Goal: Transaction & Acquisition: Book appointment/travel/reservation

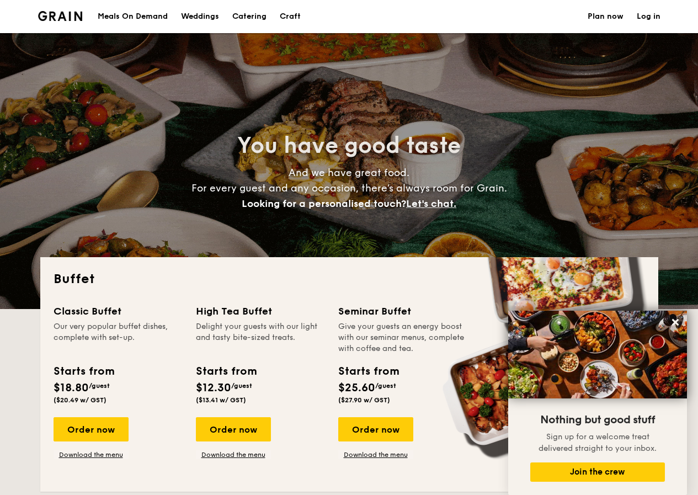
select select
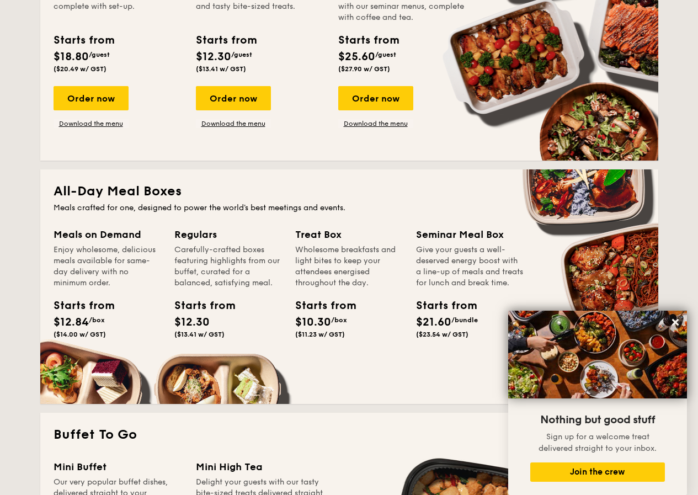
scroll to position [552, 0]
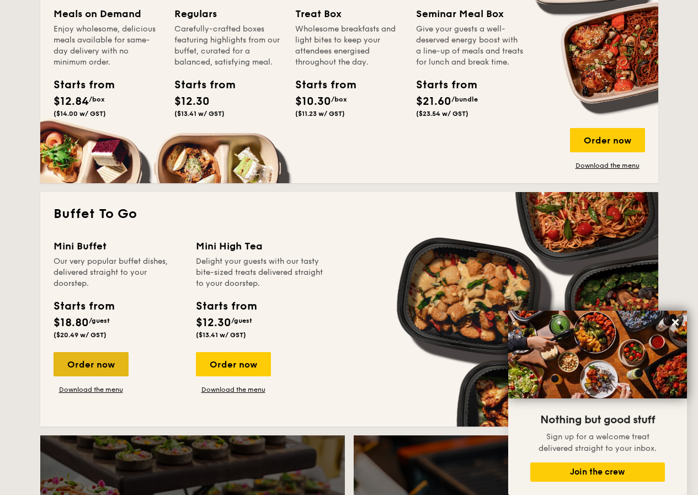
click at [87, 362] on div "Order now" at bounding box center [91, 364] width 75 height 24
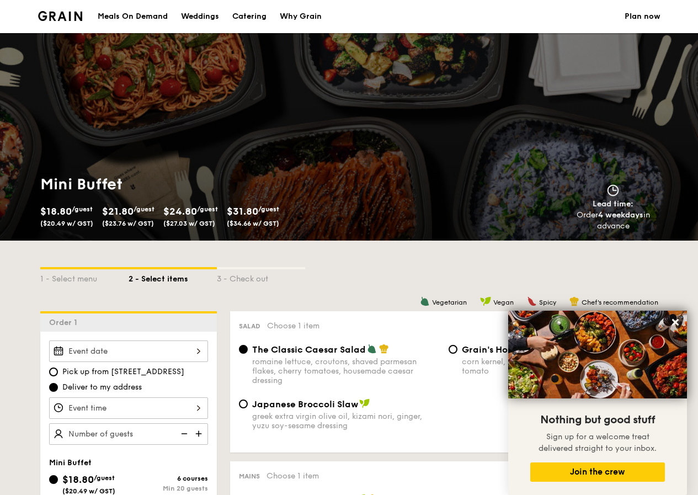
scroll to position [166, 0]
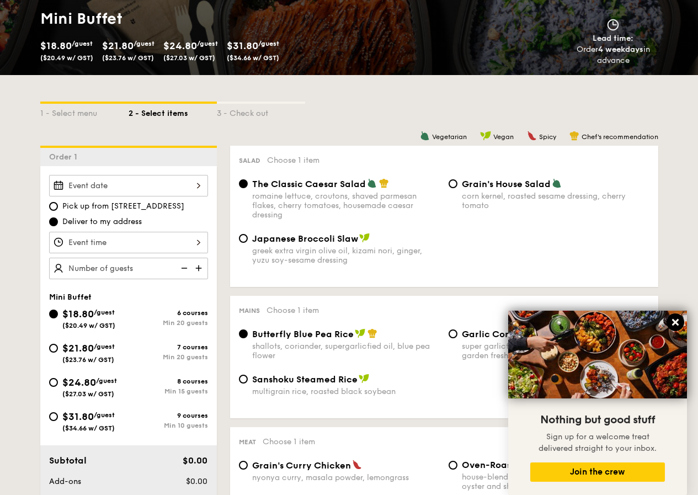
click at [673, 326] on icon at bounding box center [675, 322] width 7 height 7
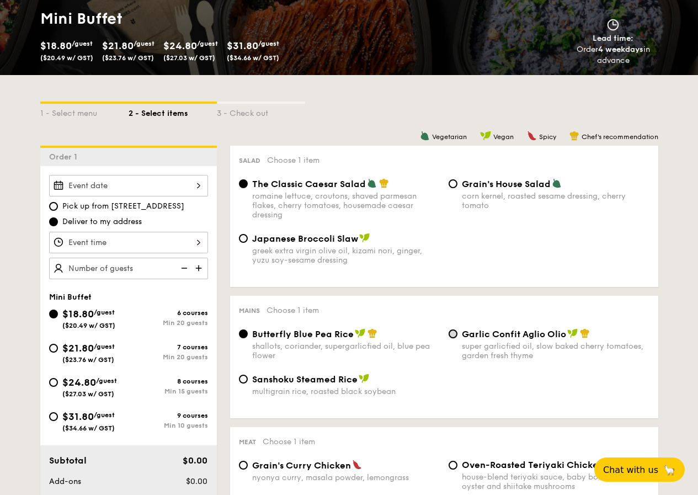
click at [457, 336] on input "Garlic Confit Aglio Olio super garlicfied oil, slow baked cherry tomatoes, gard…" at bounding box center [453, 334] width 9 height 9
radio input "true"
click at [242, 235] on input "Japanese Broccoli Slaw greek extra virgin olive oil, kizami [PERSON_NAME], yuzu…" at bounding box center [243, 238] width 9 height 9
radio input "true"
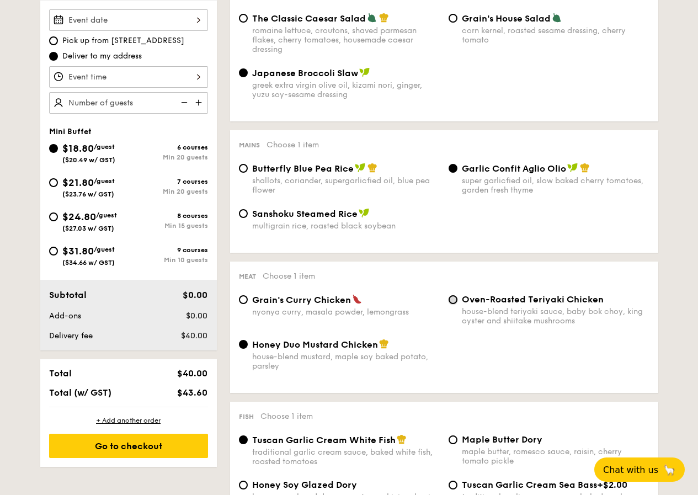
click at [455, 299] on input "Oven-Roasted Teriyaki Chicken house-blend teriyaki sauce, baby bok choy, king o…" at bounding box center [453, 299] width 9 height 9
radio input "true"
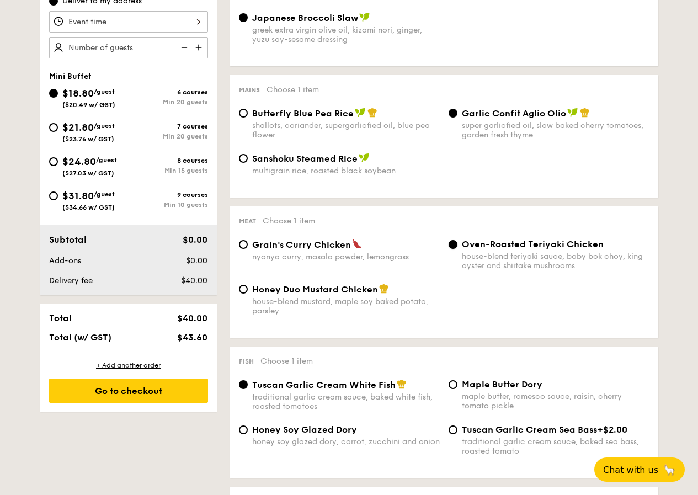
scroll to position [442, 0]
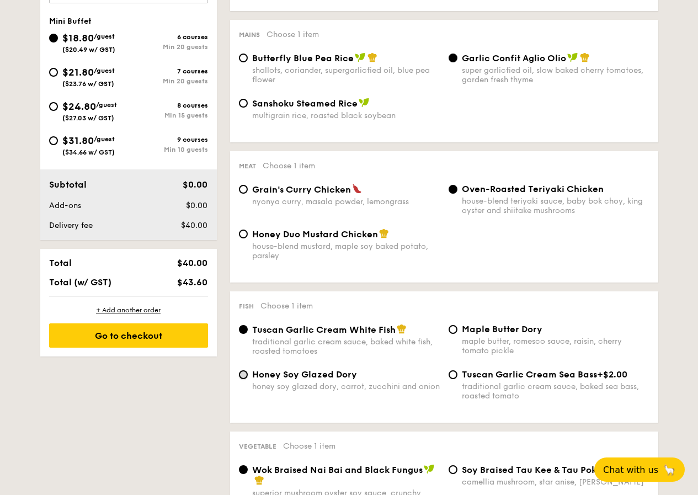
click at [242, 376] on input "Honey Soy Glazed Dory honey soy glazed dory, carrot, zucchini and onion" at bounding box center [243, 374] width 9 height 9
radio input "true"
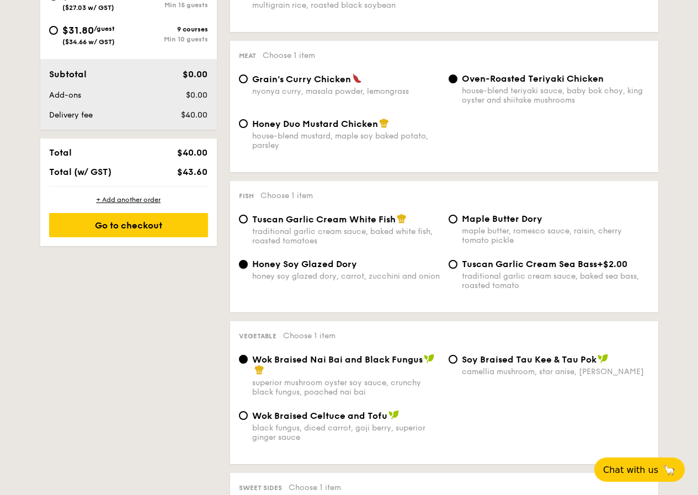
scroll to position [607, 0]
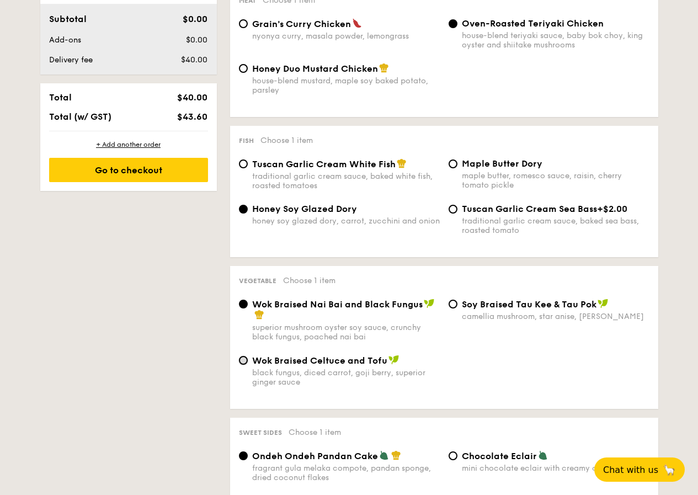
click at [245, 360] on input "Wok Braised Celtuce and Tofu black fungus, diced carrot, goji [PERSON_NAME], su…" at bounding box center [243, 360] width 9 height 9
radio input "true"
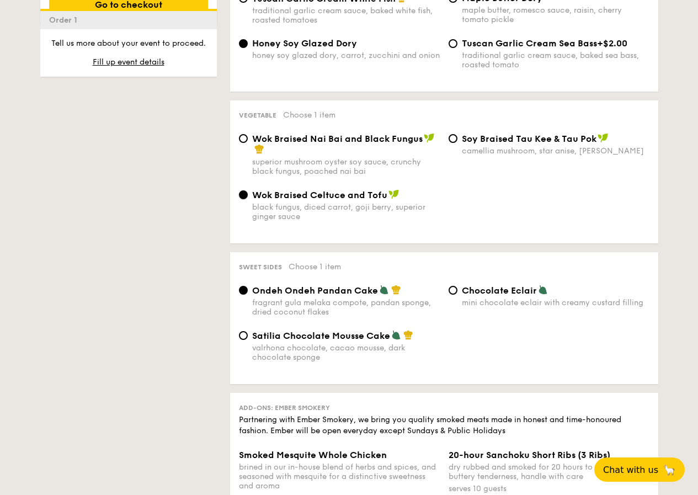
scroll to position [883, 0]
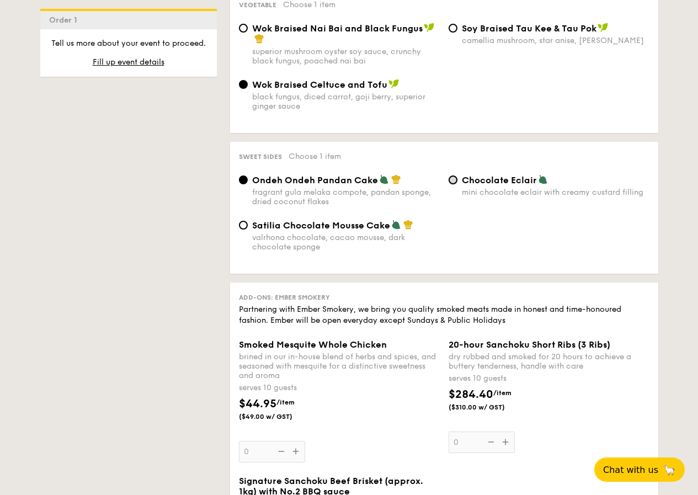
click at [454, 182] on input "Chocolate Eclair mini chocolate eclair with creamy custard filling" at bounding box center [453, 180] width 9 height 9
radio input "true"
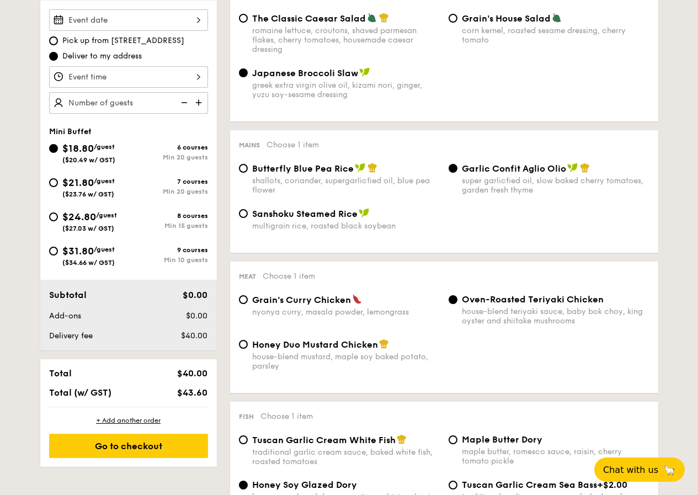
scroll to position [386, 0]
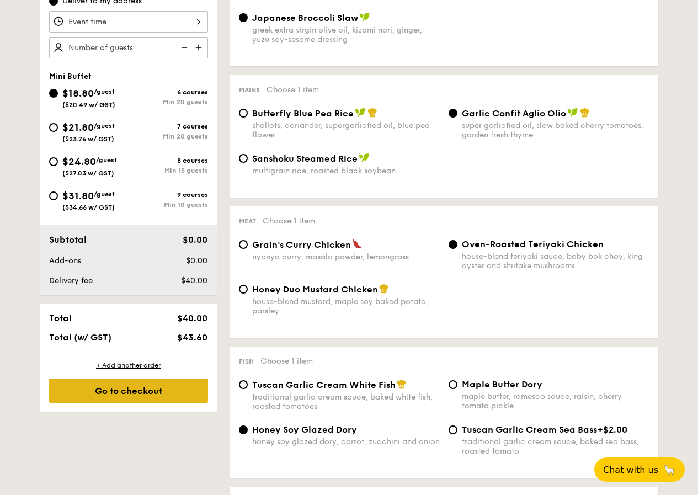
click at [150, 390] on div "Go to checkout" at bounding box center [128, 391] width 159 height 24
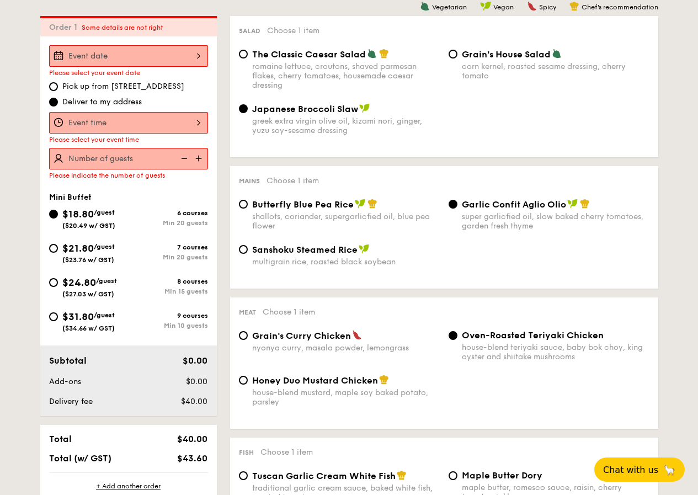
scroll to position [295, 0]
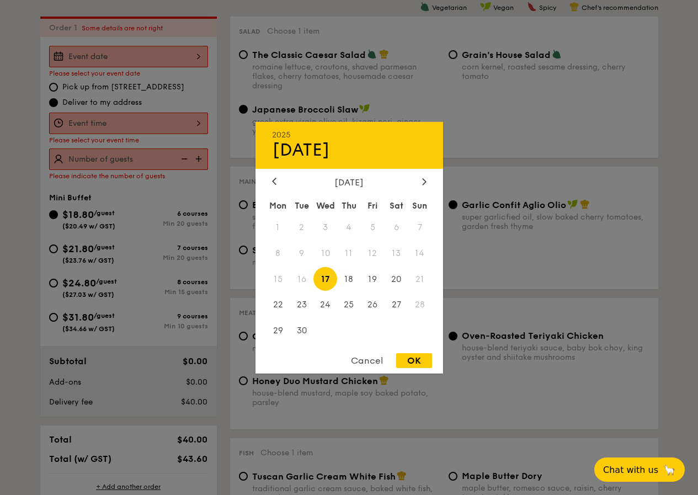
click at [182, 60] on div "2025 Sep [DATE] Tue Wed Thu Fri Sat Sun 1 2 3 4 5 6 7 8 9 10 11 12 13 14 15 16 …" at bounding box center [128, 57] width 159 height 22
click at [415, 184] on div "[DATE]" at bounding box center [349, 182] width 155 height 10
click at [421, 185] on div at bounding box center [425, 182] width 10 height 10
click at [423, 184] on icon at bounding box center [423, 181] width 3 height 7
click at [270, 179] on div at bounding box center [274, 182] width 10 height 10
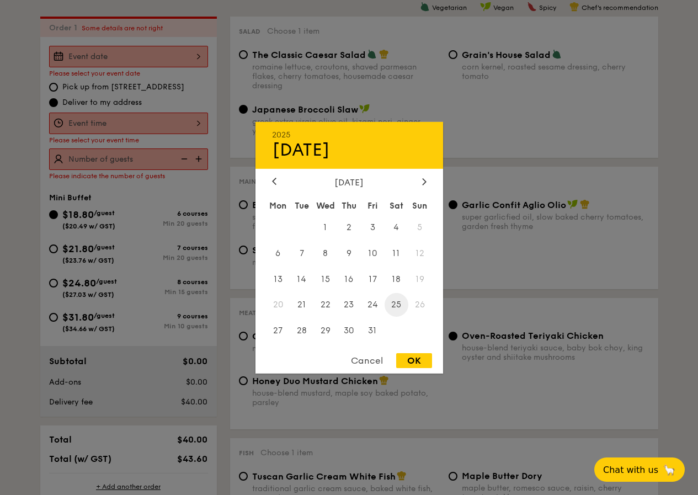
drag, startPoint x: 398, startPoint y: 302, endPoint x: 394, endPoint y: 298, distance: 6.6
click at [396, 301] on span "25" at bounding box center [397, 305] width 24 height 24
click at [416, 278] on span "19" at bounding box center [420, 279] width 24 height 24
click at [282, 284] on span "13" at bounding box center [279, 279] width 24 height 24
click at [429, 365] on div "OK" at bounding box center [414, 360] width 36 height 15
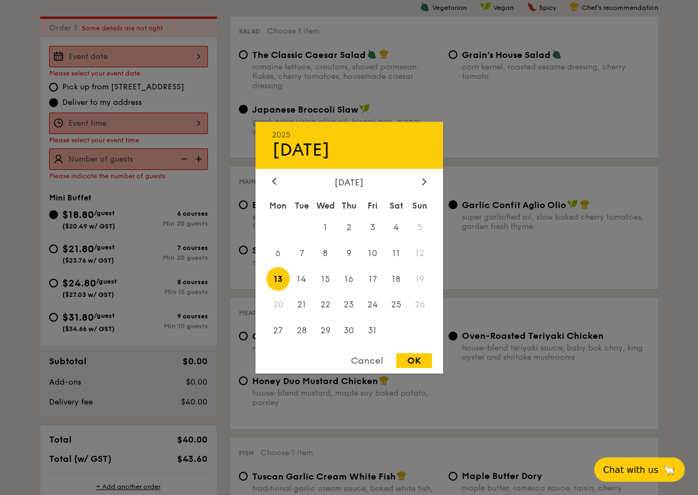
type input "[DATE]"
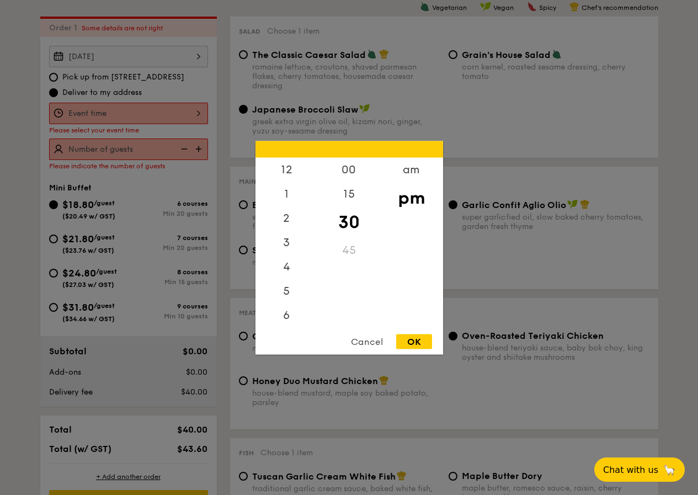
click at [195, 117] on div "12 1 2 3 4 5 6 7 8 9 10 11 00 15 30 45 am pm Cancel OK" at bounding box center [128, 114] width 159 height 22
click at [293, 243] on div "5" at bounding box center [287, 246] width 62 height 32
click at [417, 344] on div "OK" at bounding box center [414, 341] width 36 height 15
type input "5:30PM"
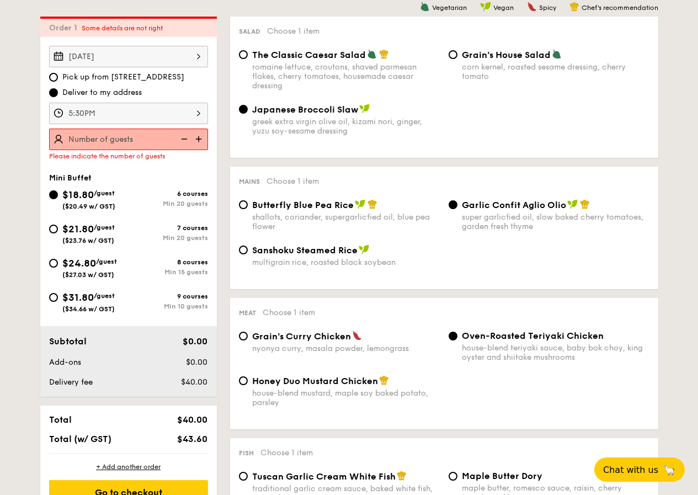
click at [189, 144] on img at bounding box center [183, 139] width 17 height 21
type input "20 guests"
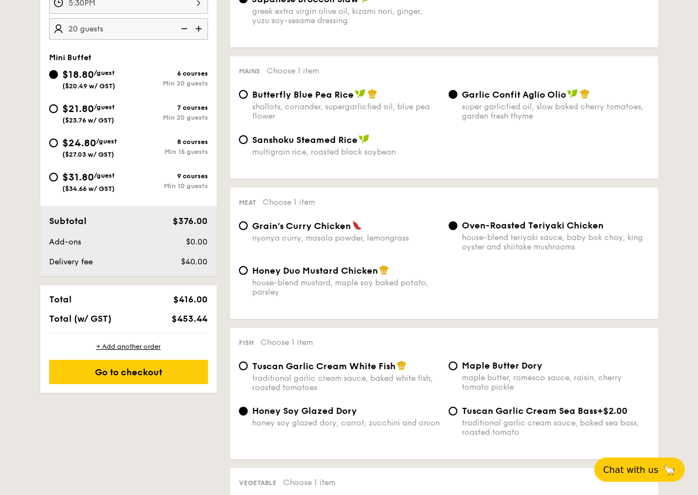
scroll to position [295, 0]
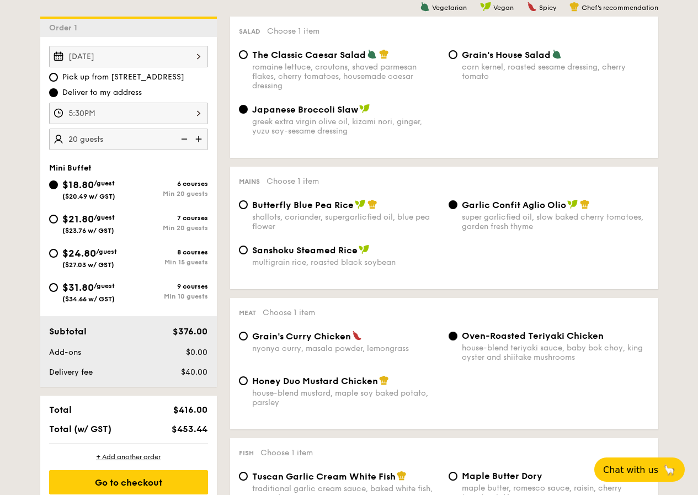
click at [198, 59] on div "[DATE] 2025 Oct [DATE] Tue Wed Thu Fri Sat Sun 1 2 3 4 5 6 7 8 9 10 11 12 13 14…" at bounding box center [128, 57] width 159 height 22
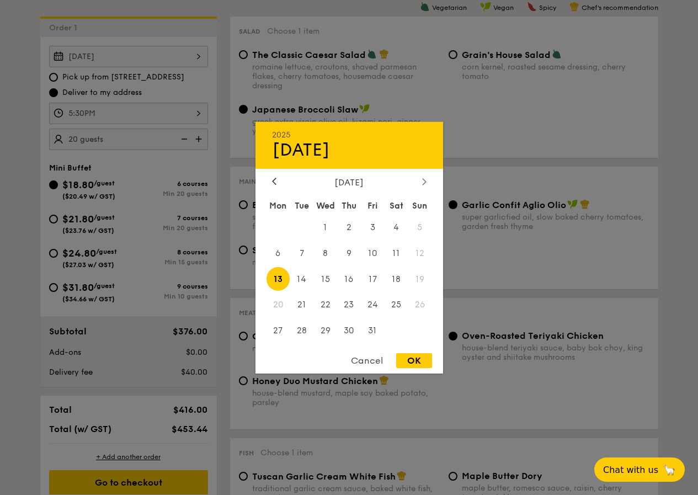
click at [426, 185] on icon at bounding box center [424, 181] width 4 height 7
click at [394, 252] on span "13" at bounding box center [397, 253] width 24 height 24
click at [433, 362] on div "Cancel OK" at bounding box center [350, 363] width 188 height 20
click at [374, 249] on span "12" at bounding box center [373, 253] width 24 height 24
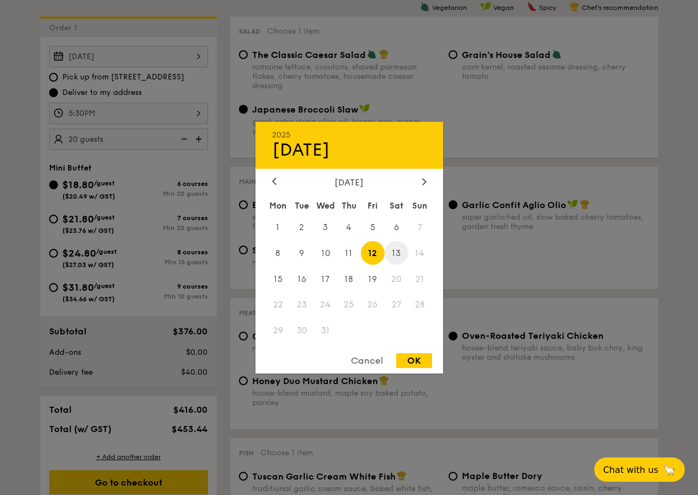
click at [399, 253] on span "13" at bounding box center [397, 253] width 24 height 24
click at [417, 359] on div "OK" at bounding box center [414, 360] width 36 height 15
type input "[DATE]"
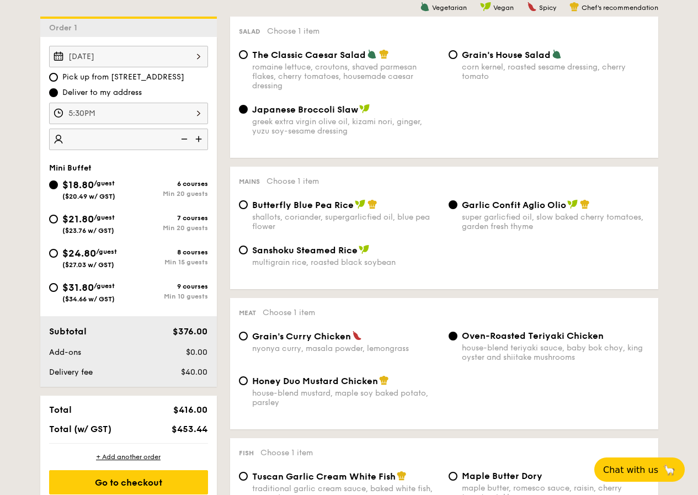
click at [200, 139] on img at bounding box center [200, 139] width 17 height 21
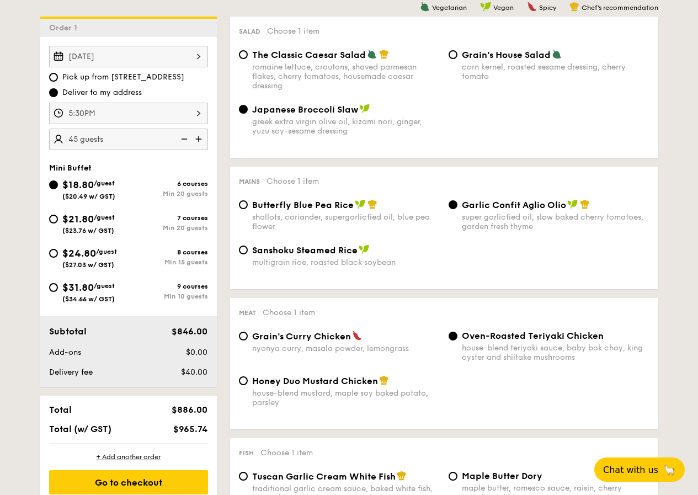
click at [200, 139] on img at bounding box center [200, 139] width 17 height 21
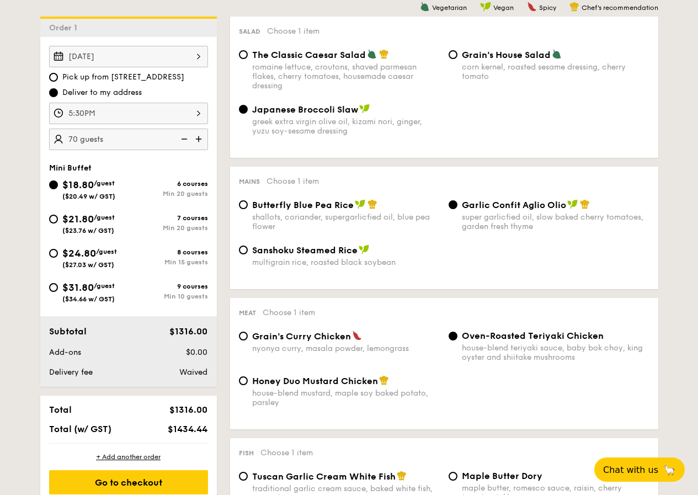
click at [200, 140] on img at bounding box center [200, 139] width 17 height 21
click at [183, 138] on img at bounding box center [183, 139] width 17 height 21
click at [184, 141] on img at bounding box center [183, 139] width 17 height 21
click at [200, 135] on img at bounding box center [200, 139] width 17 height 21
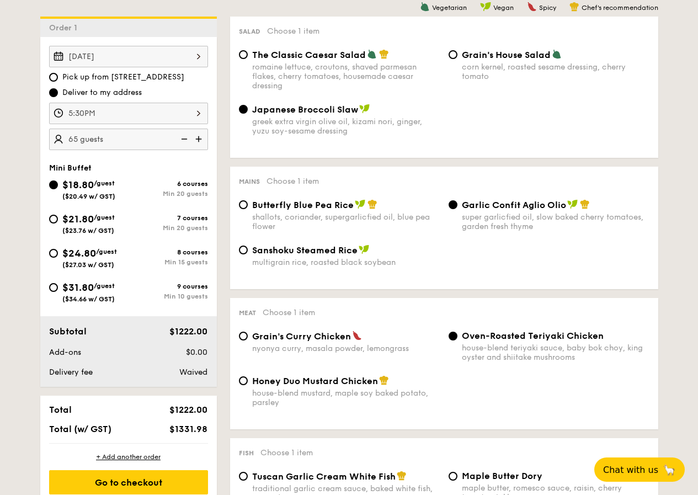
click at [187, 140] on img at bounding box center [183, 139] width 17 height 21
type input "60 guests"
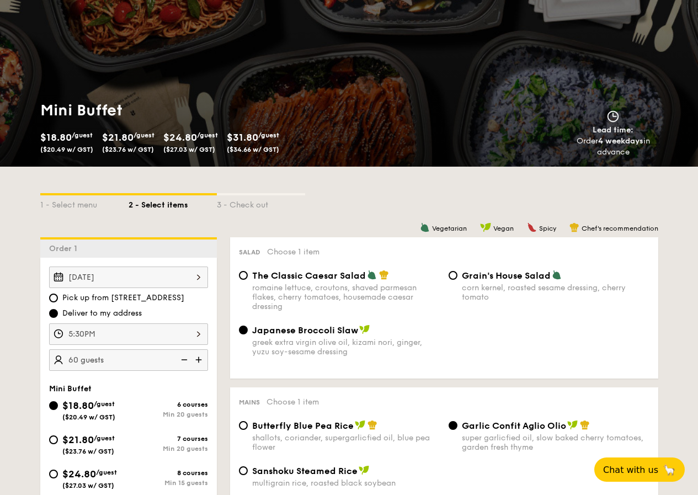
scroll to position [0, 0]
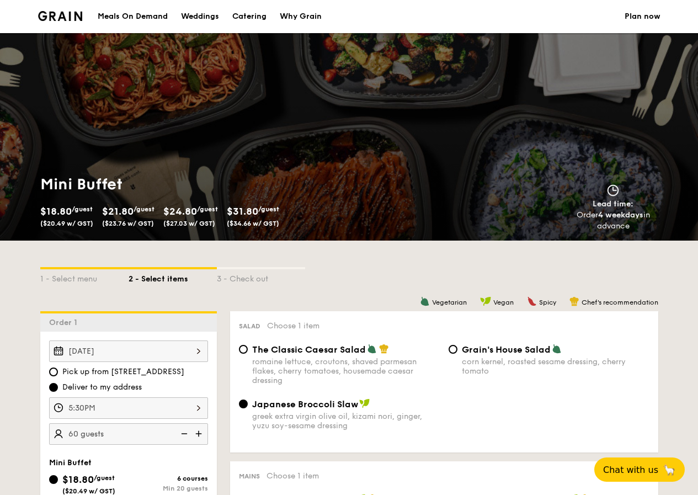
select select
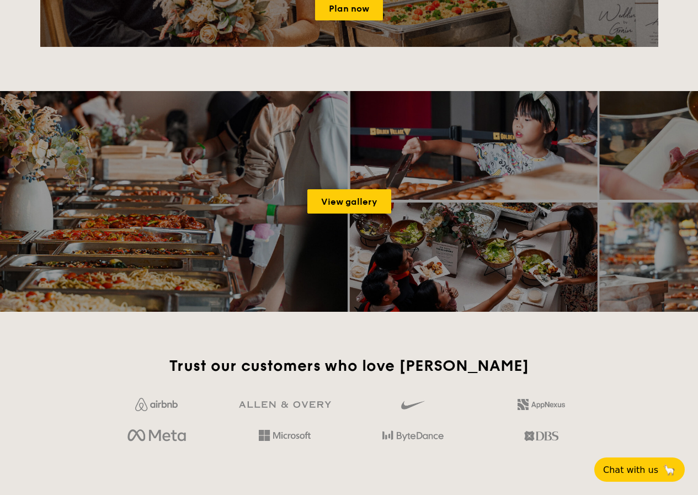
scroll to position [1239, 0]
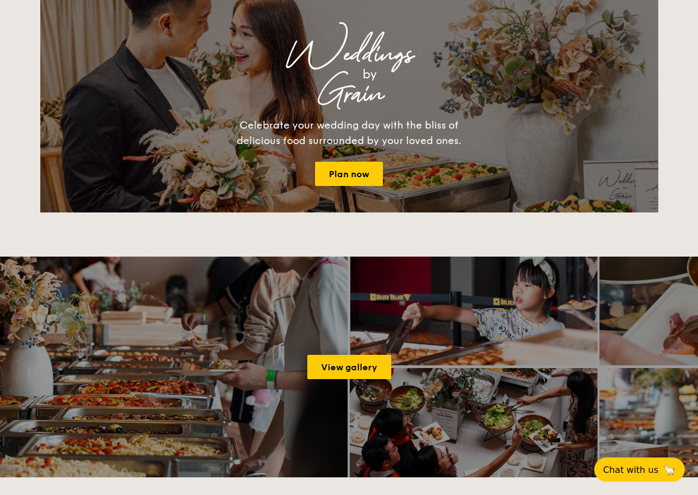
drag, startPoint x: 418, startPoint y: 184, endPoint x: 467, endPoint y: 114, distance: 85.7
click at [467, 114] on div "Weddings by Grain Celebrate your wedding day with the bliss of delicious food s…" at bounding box center [350, 102] width 442 height 168
